Goal: Transaction & Acquisition: Obtain resource

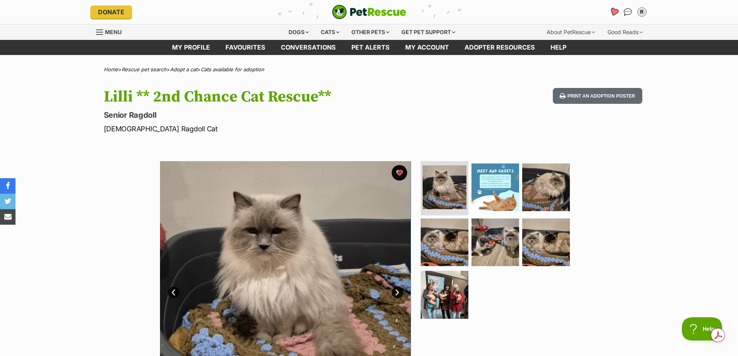
click at [614, 11] on icon "Favourites" at bounding box center [613, 11] width 9 height 9
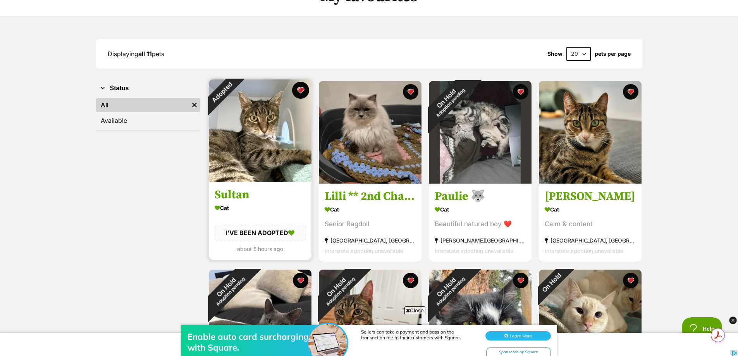
click at [302, 90] on button "favourite" at bounding box center [300, 90] width 17 height 17
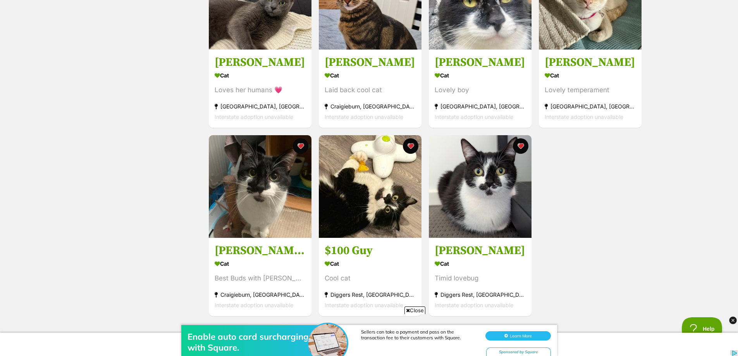
scroll to position [426, 0]
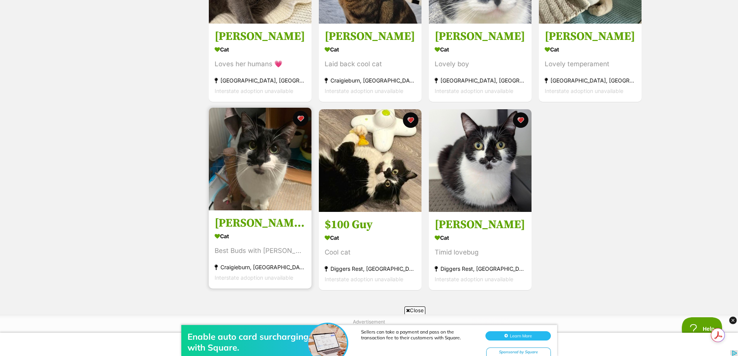
click at [256, 227] on h3 "[PERSON_NAME] - best buds with [PERSON_NAME] - Check his profile" at bounding box center [260, 223] width 91 height 15
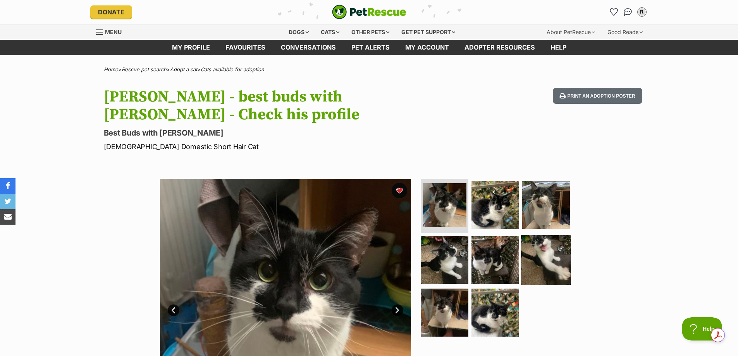
click at [544, 250] on img at bounding box center [546, 260] width 50 height 50
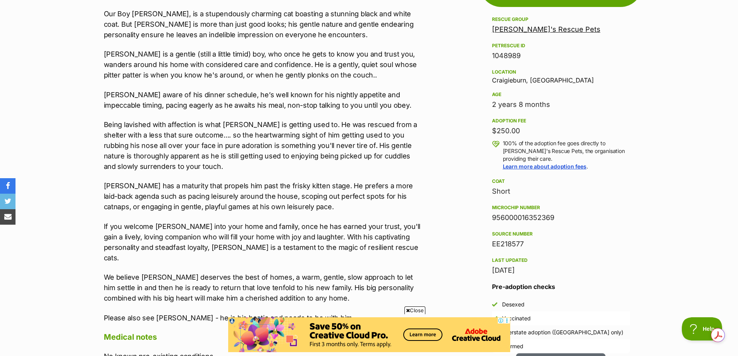
scroll to position [504, 0]
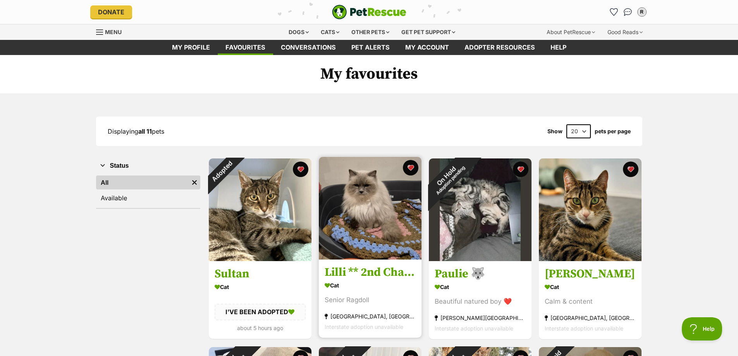
click at [387, 195] on img at bounding box center [370, 208] width 103 height 103
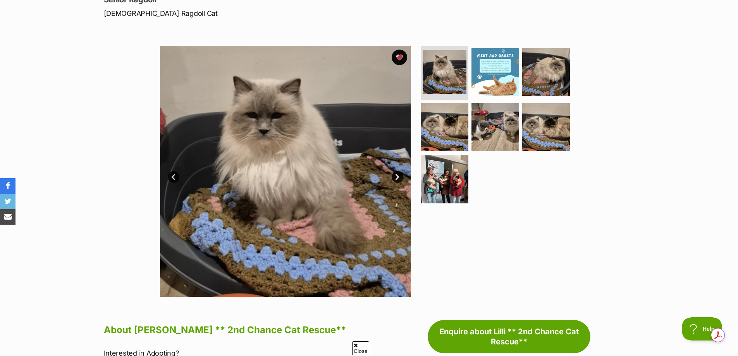
scroll to position [116, 0]
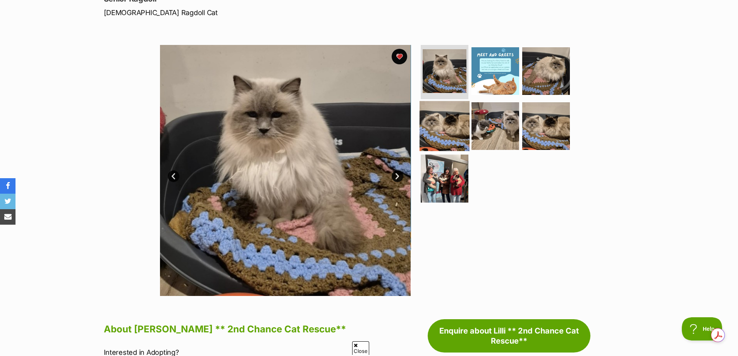
click at [440, 113] on img at bounding box center [445, 126] width 50 height 50
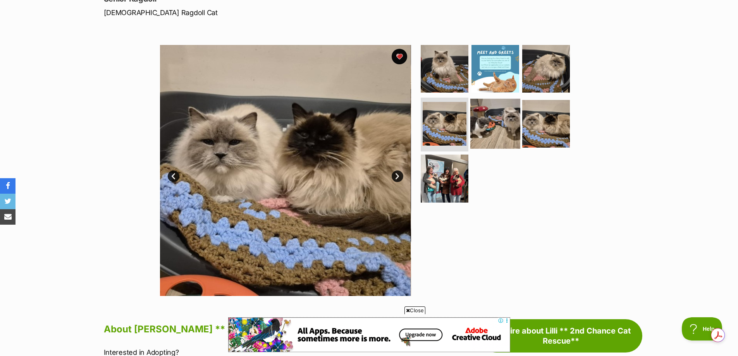
scroll to position [0, 0]
click at [497, 123] on img at bounding box center [495, 123] width 50 height 50
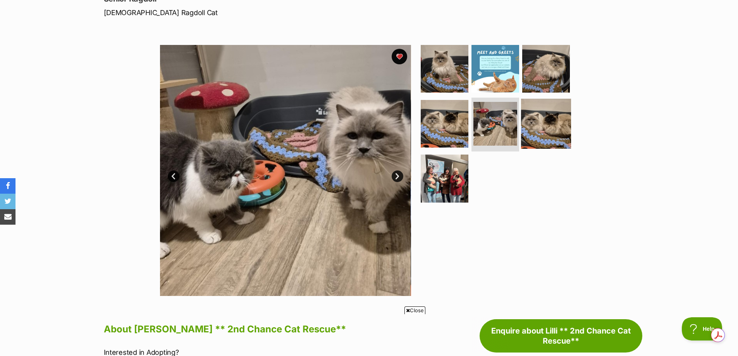
click at [541, 124] on img at bounding box center [546, 123] width 50 height 50
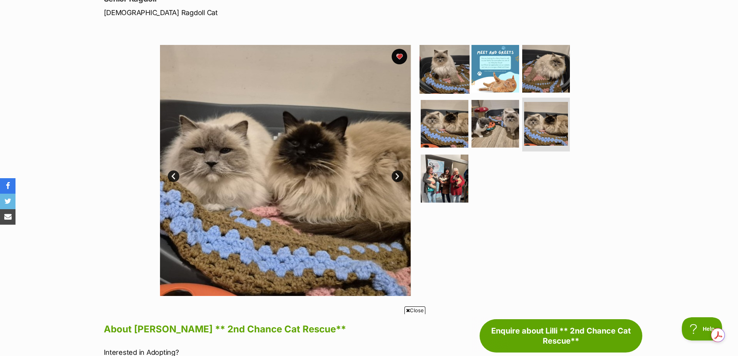
click at [451, 74] on img at bounding box center [445, 69] width 50 height 50
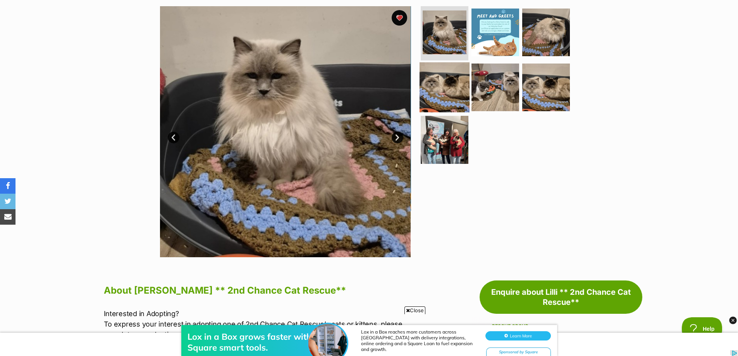
click at [437, 86] on img at bounding box center [445, 87] width 50 height 50
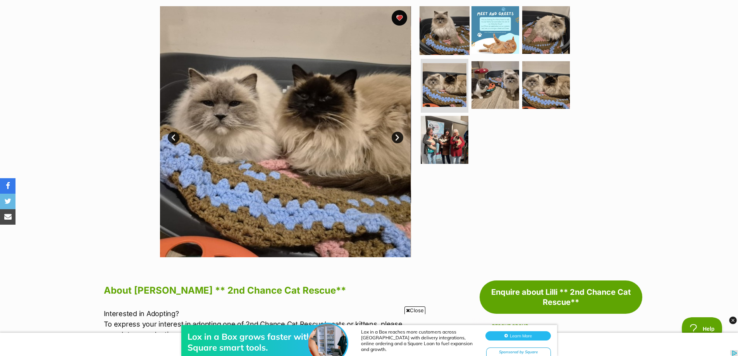
click at [444, 33] on img at bounding box center [445, 30] width 50 height 50
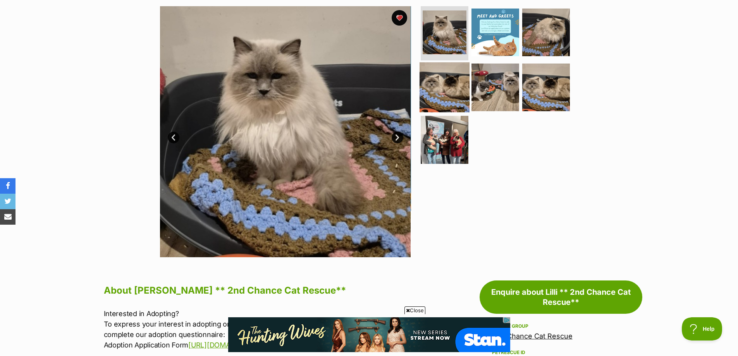
click at [443, 82] on img at bounding box center [445, 87] width 50 height 50
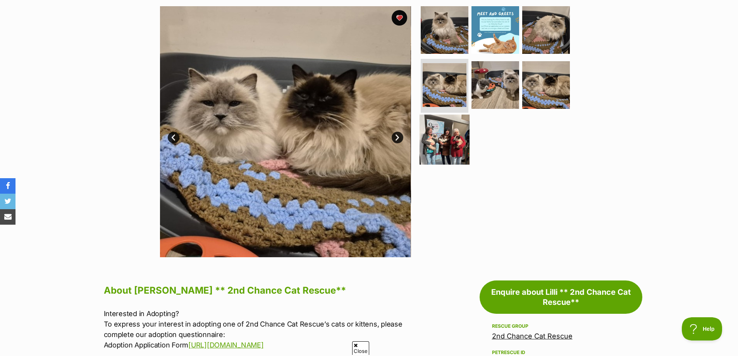
click at [439, 127] on img at bounding box center [445, 140] width 50 height 50
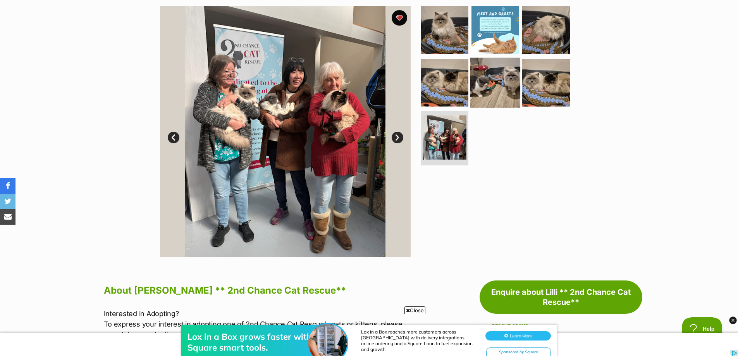
click at [494, 79] on img at bounding box center [495, 82] width 50 height 50
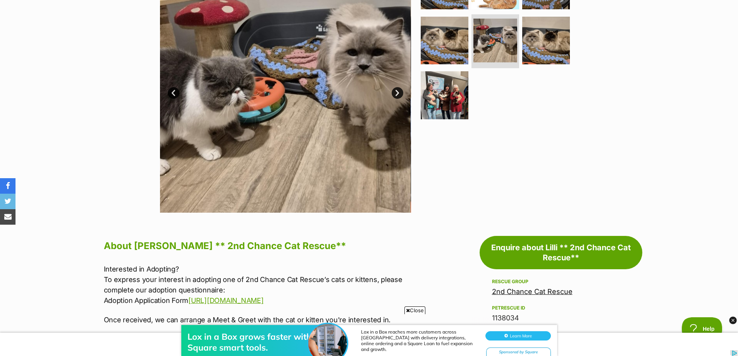
scroll to position [310, 0]
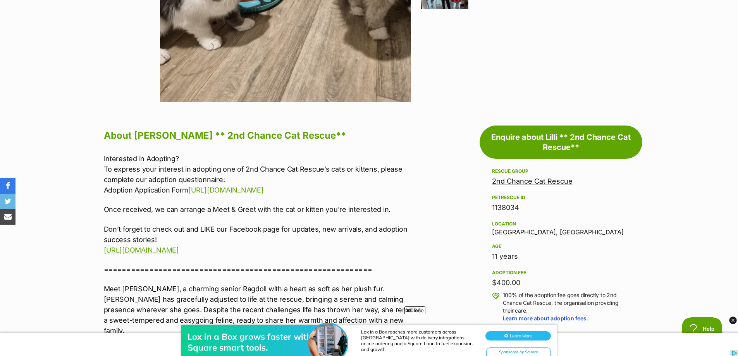
click at [523, 180] on link "2nd Chance Cat Rescue" at bounding box center [532, 181] width 81 height 8
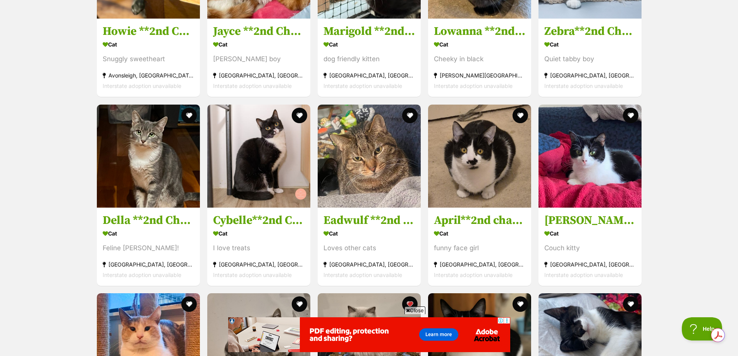
scroll to position [1937, 0]
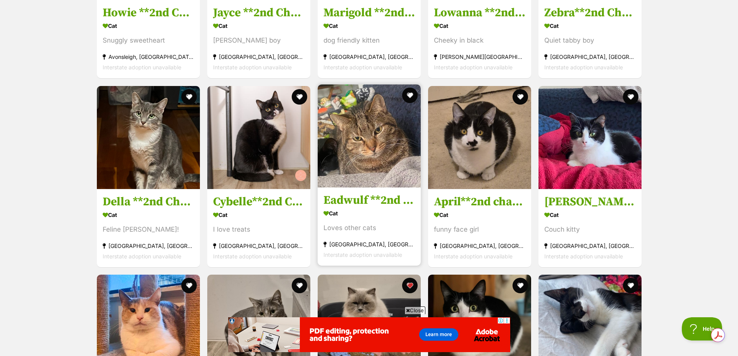
click at [361, 140] on img at bounding box center [369, 135] width 103 height 103
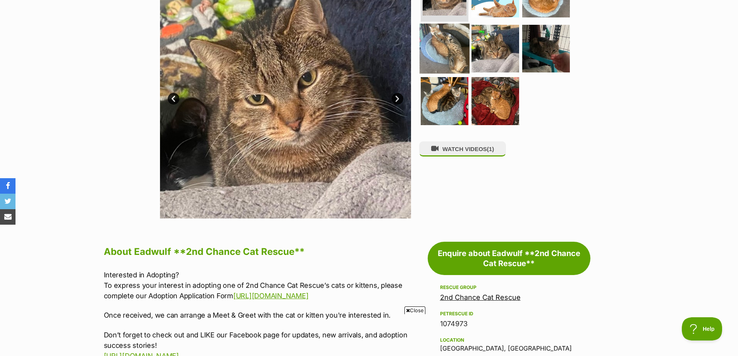
click at [440, 34] on img at bounding box center [445, 48] width 50 height 50
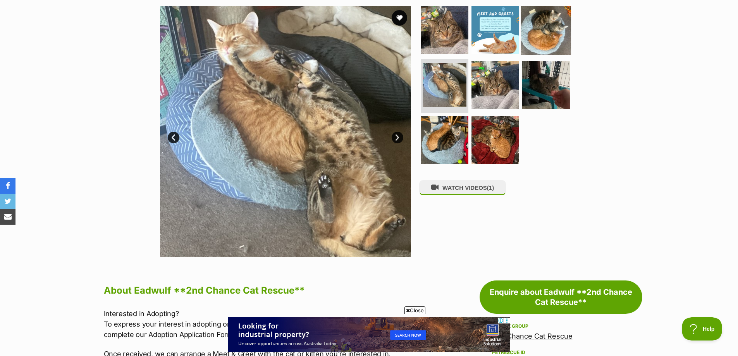
click at [541, 23] on img at bounding box center [546, 30] width 50 height 50
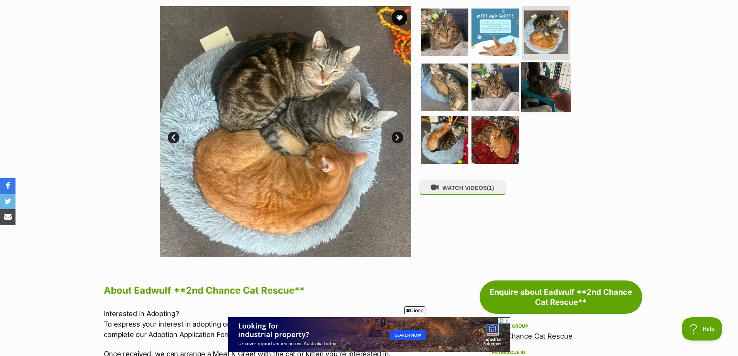
click at [554, 76] on img at bounding box center [546, 87] width 50 height 50
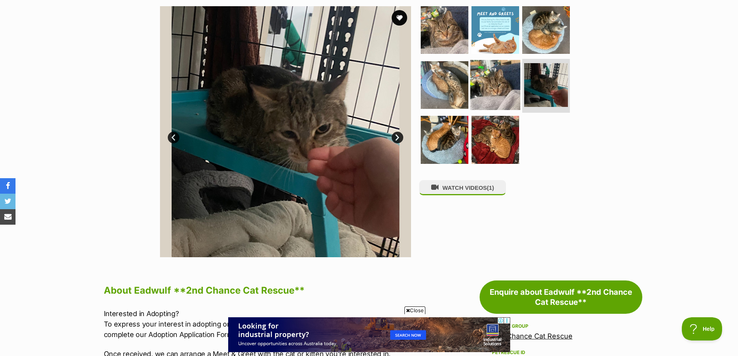
click at [509, 91] on img at bounding box center [495, 85] width 50 height 50
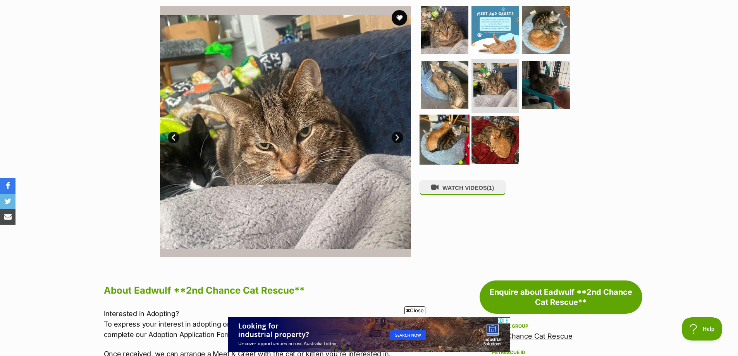
click at [447, 133] on img at bounding box center [445, 140] width 50 height 50
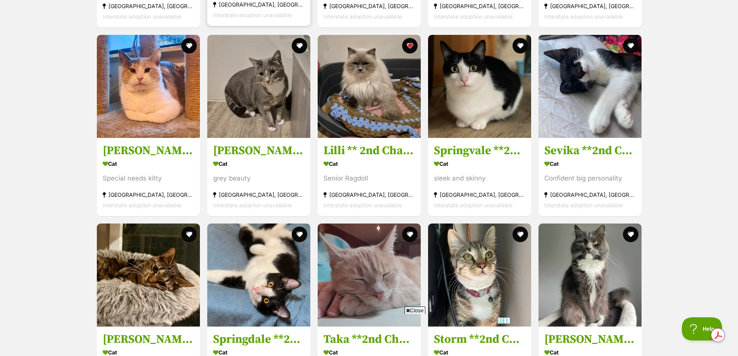
scroll to position [2169, 0]
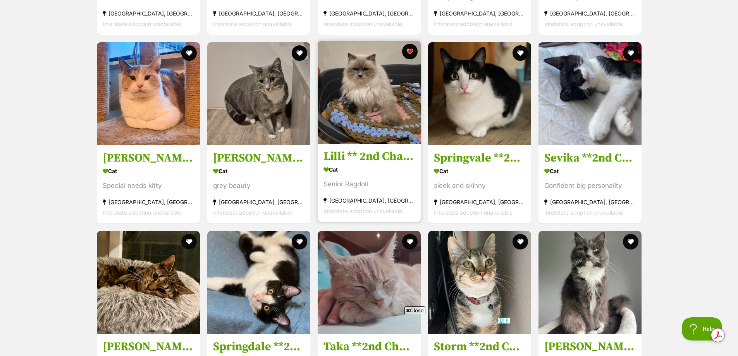
click at [357, 96] on img at bounding box center [369, 92] width 103 height 103
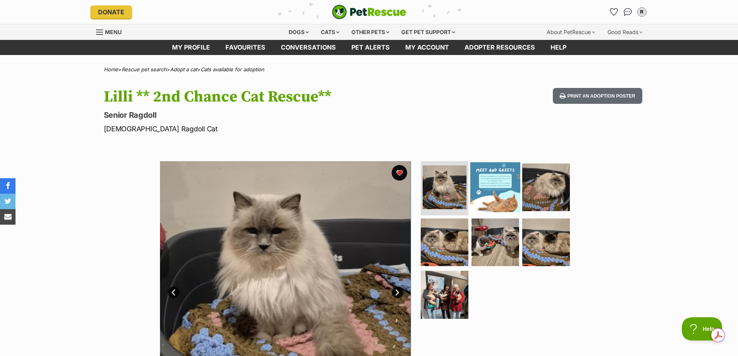
click at [501, 178] on img at bounding box center [495, 187] width 50 height 50
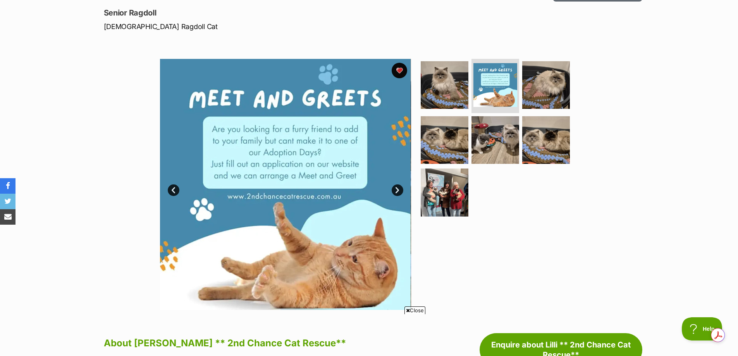
scroll to position [116, 0]
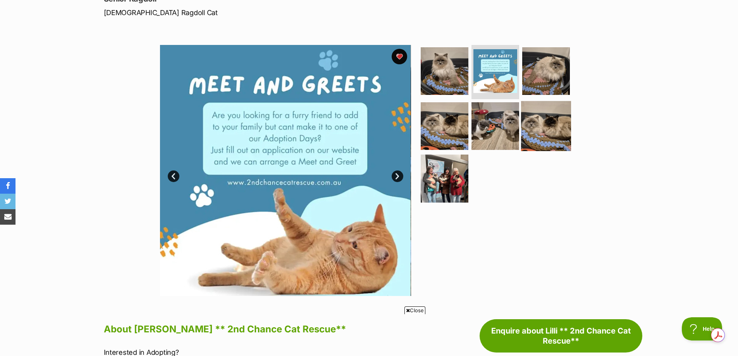
click at [531, 128] on img at bounding box center [546, 126] width 50 height 50
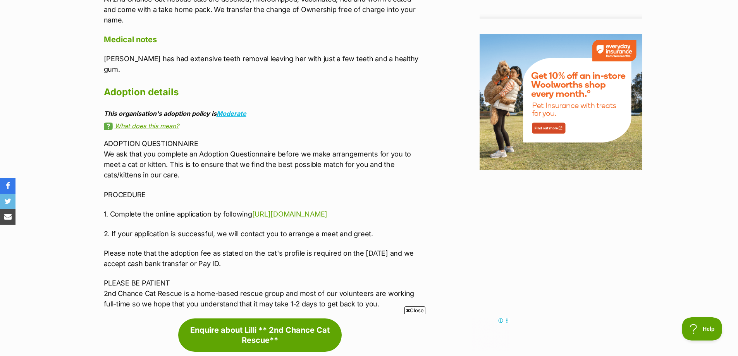
scroll to position [968, 0]
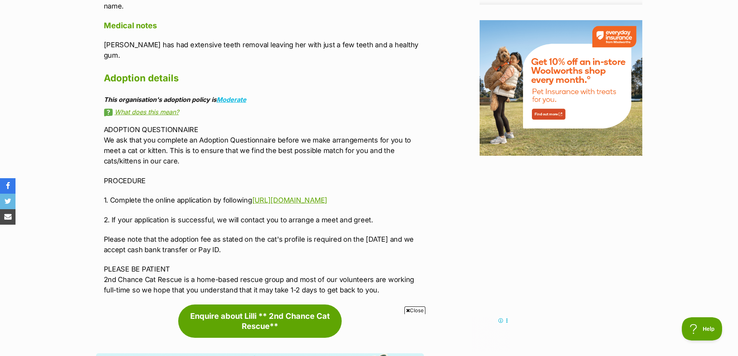
click at [270, 195] on p "1. Complete the online application by following [URL][DOMAIN_NAME]" at bounding box center [264, 200] width 320 height 10
click at [268, 196] on link "[URL][DOMAIN_NAME]" at bounding box center [289, 200] width 75 height 8
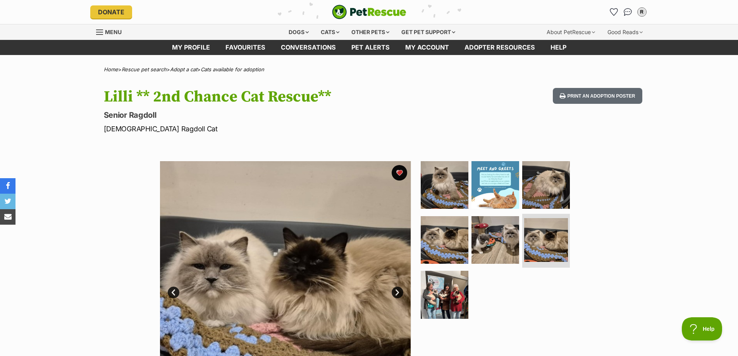
scroll to position [0, 0]
